Goal: Task Accomplishment & Management: Use online tool/utility

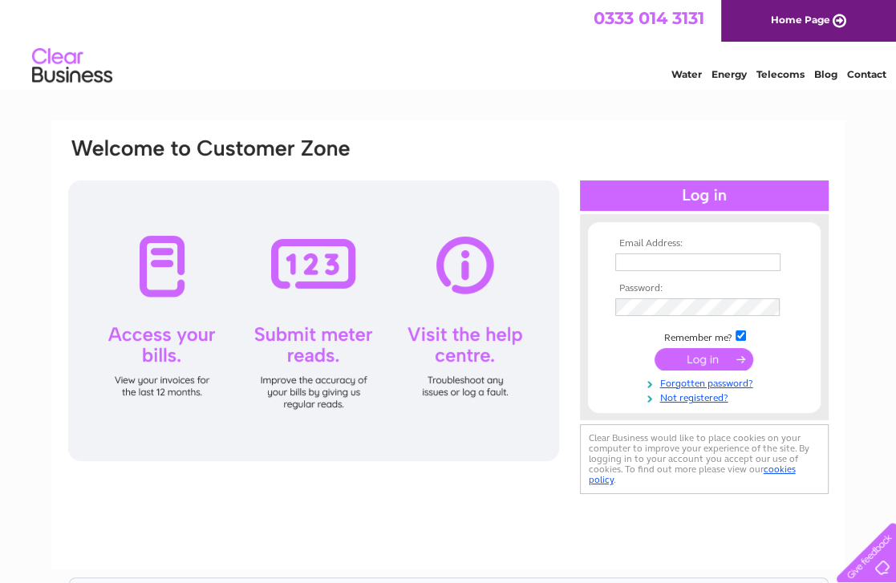
type input "annettealsopp@hotmail.co.uk"
click at [699, 367] on input "submit" at bounding box center [703, 359] width 99 height 22
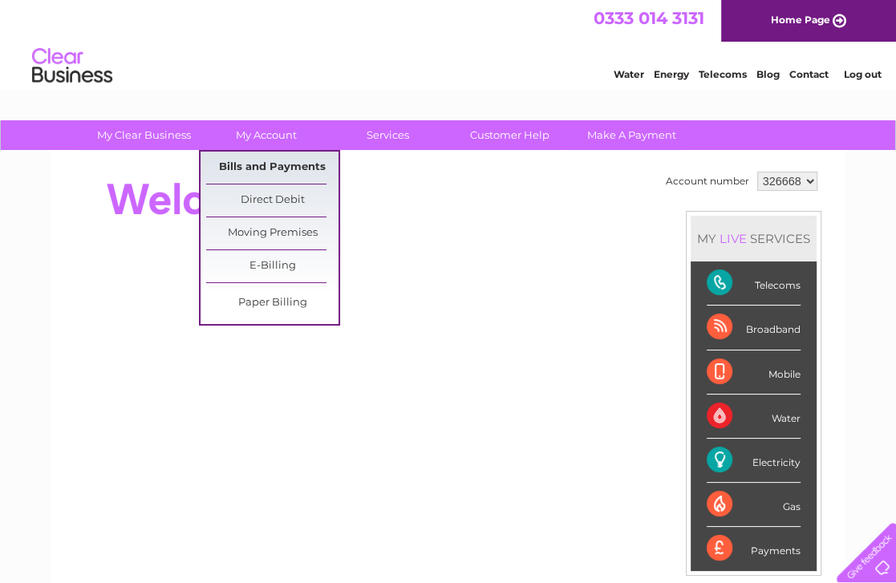
click at [294, 164] on link "Bills and Payments" at bounding box center [272, 168] width 132 height 32
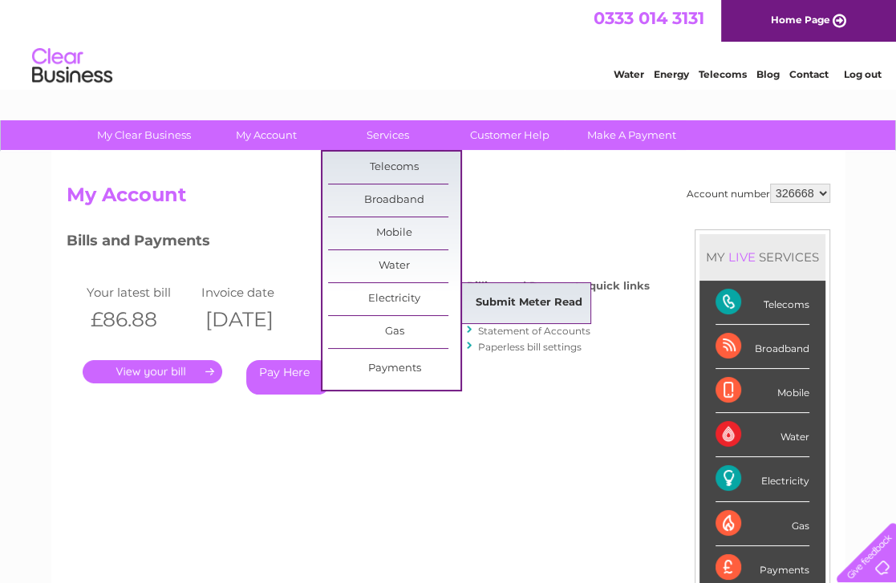
click at [507, 298] on link "Submit Meter Read" at bounding box center [529, 303] width 132 height 32
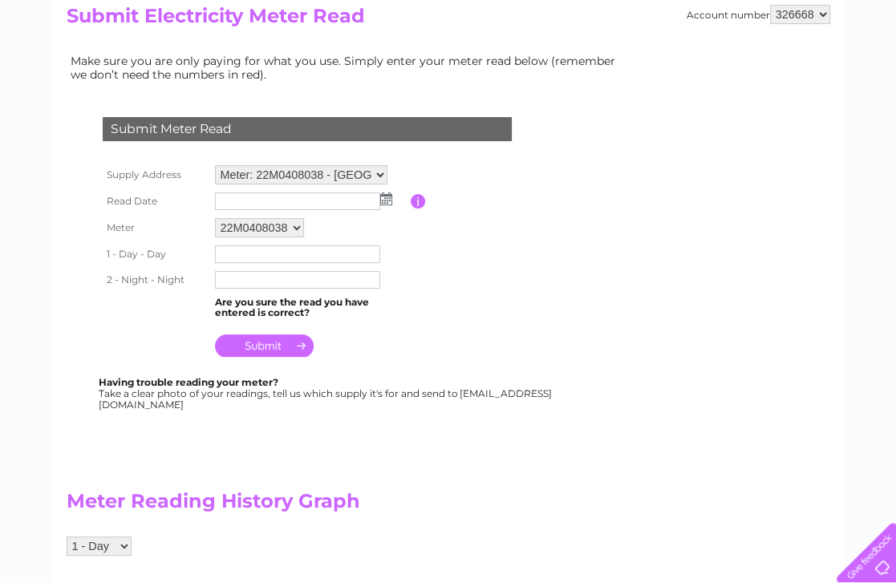
scroll to position [205, 0]
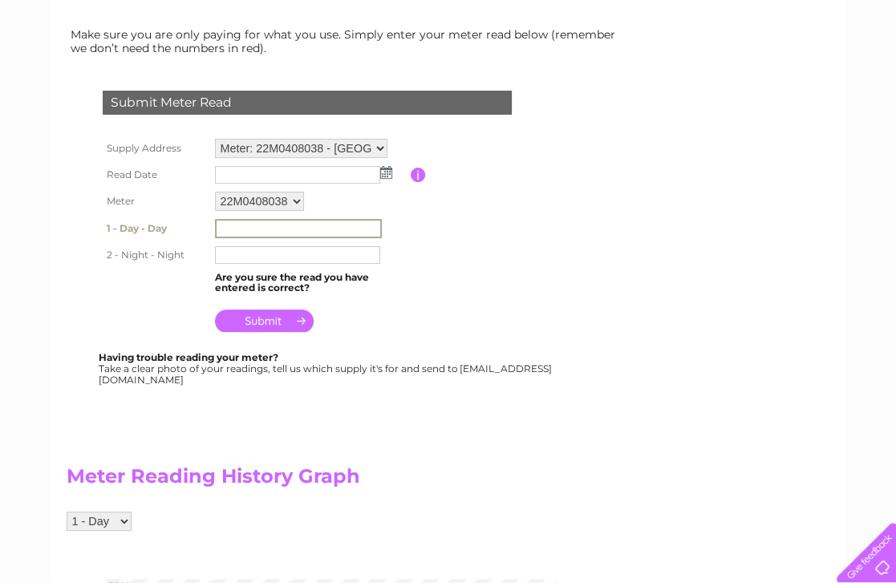
drag, startPoint x: 239, startPoint y: 229, endPoint x: 249, endPoint y: 229, distance: 10.4
click at [249, 229] on input "text" at bounding box center [298, 228] width 167 height 19
type input "5003"
click at [257, 252] on input "text" at bounding box center [297, 255] width 165 height 18
type input "0"
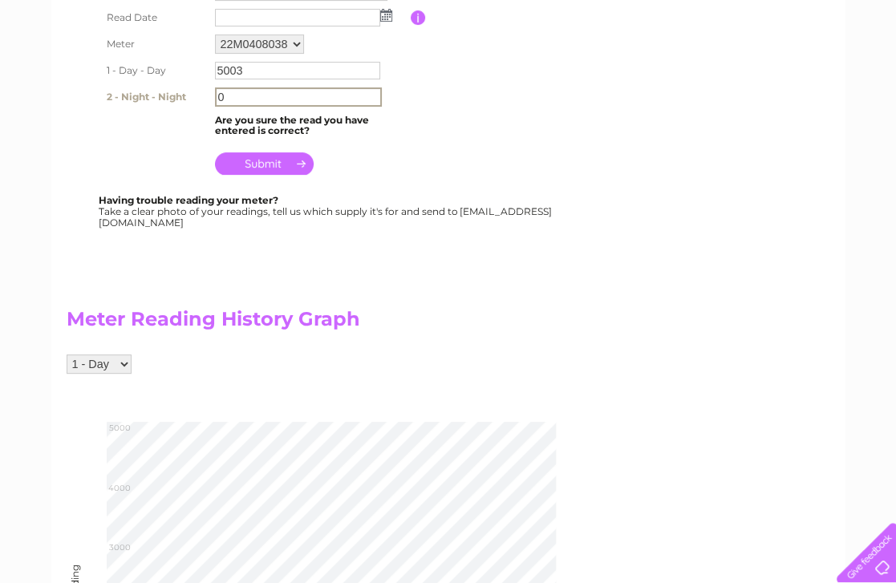
scroll to position [350, 0]
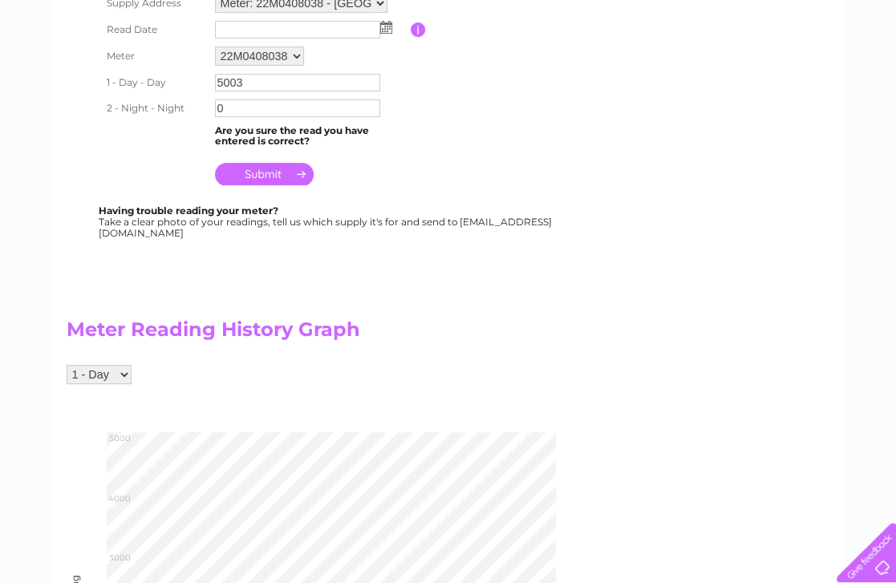
click at [257, 170] on input "submit" at bounding box center [264, 174] width 99 height 22
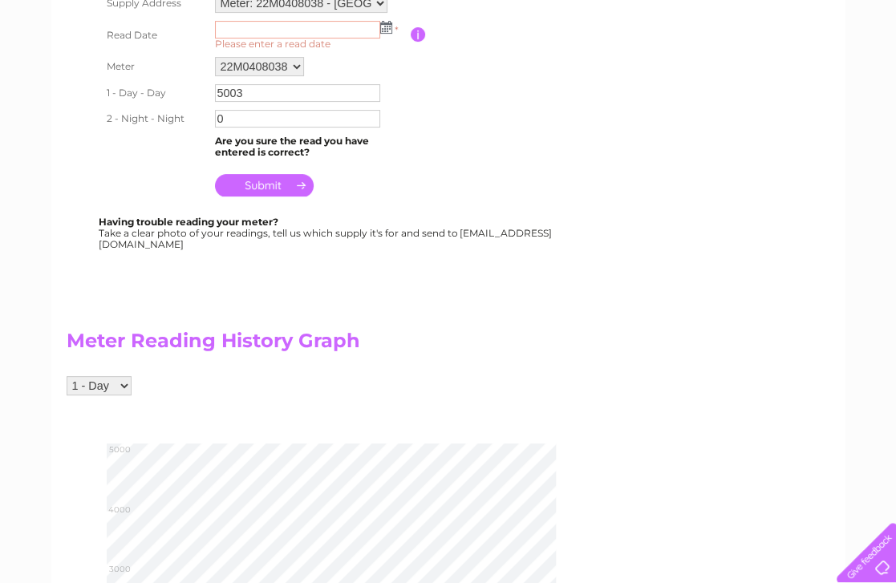
click at [266, 187] on input "submit" at bounding box center [264, 185] width 99 height 22
click at [298, 179] on input "submit" at bounding box center [264, 185] width 99 height 22
click at [387, 27] on img at bounding box center [386, 27] width 12 height 13
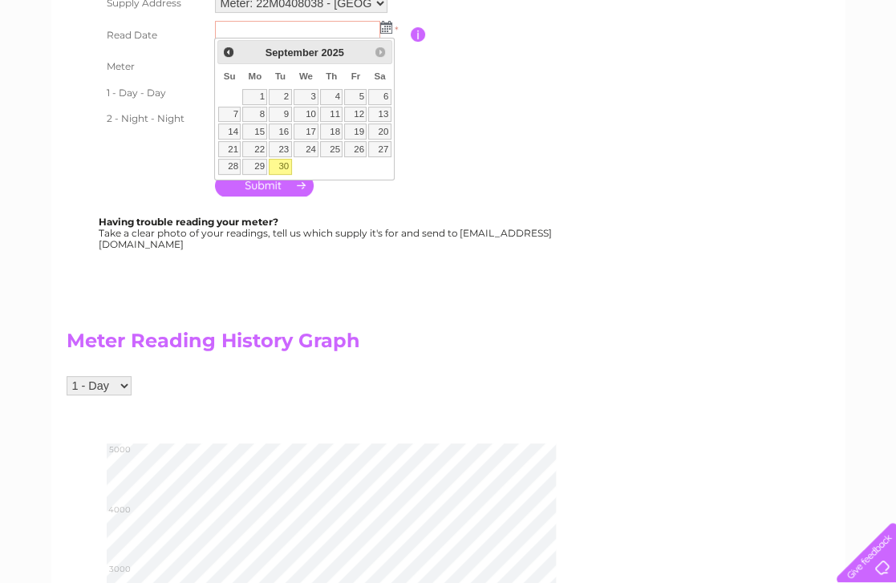
click at [284, 159] on link "30" at bounding box center [280, 167] width 22 height 16
type input "2025/09/30"
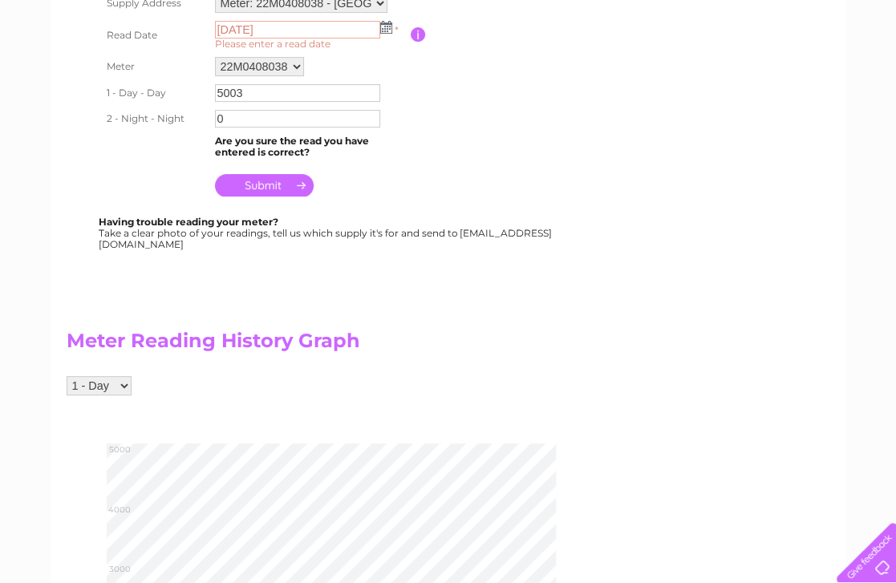
click at [279, 184] on input "submit" at bounding box center [264, 185] width 99 height 22
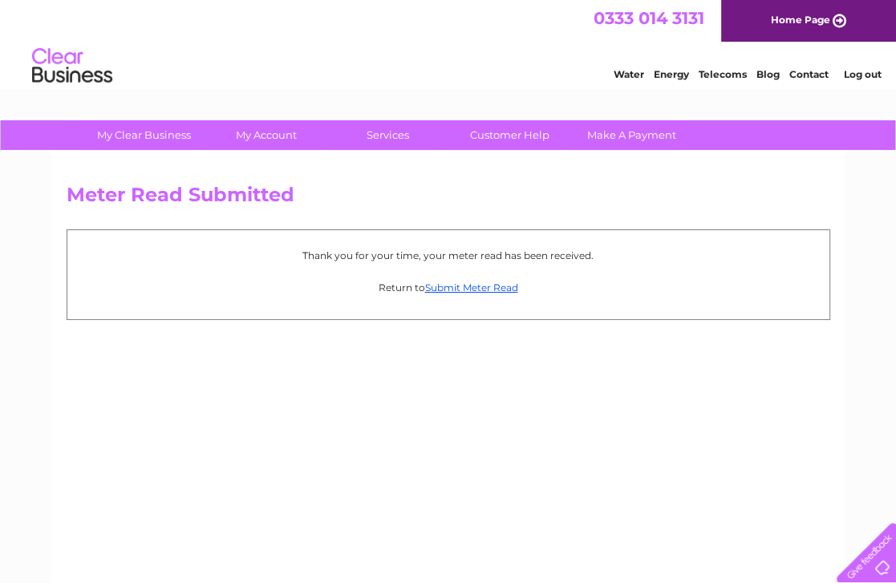
click at [279, 184] on h2 "Meter Read Submitted" at bounding box center [448, 199] width 763 height 30
